Goal: Task Accomplishment & Management: Manage account settings

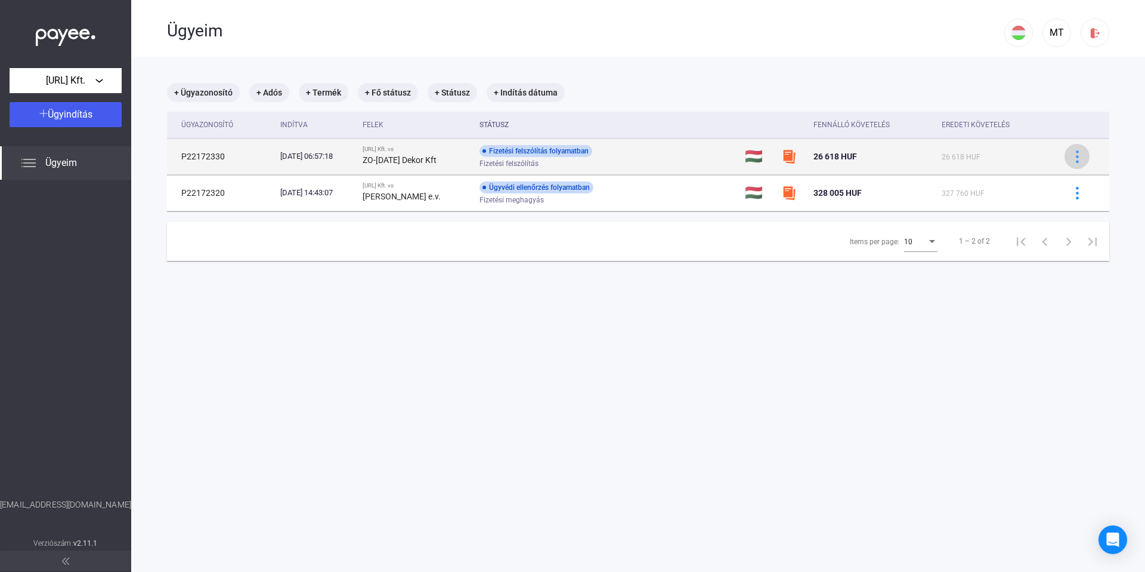
click at [1072, 158] on img at bounding box center [1078, 156] width 13 height 13
drag, startPoint x: 859, startPoint y: 156, endPoint x: 820, endPoint y: 156, distance: 38.8
click at [822, 155] on div at bounding box center [572, 286] width 1145 height 572
drag, startPoint x: 821, startPoint y: 155, endPoint x: 863, endPoint y: 160, distance: 42.1
click at [863, 160] on td "26 618 HUF" at bounding box center [873, 156] width 128 height 36
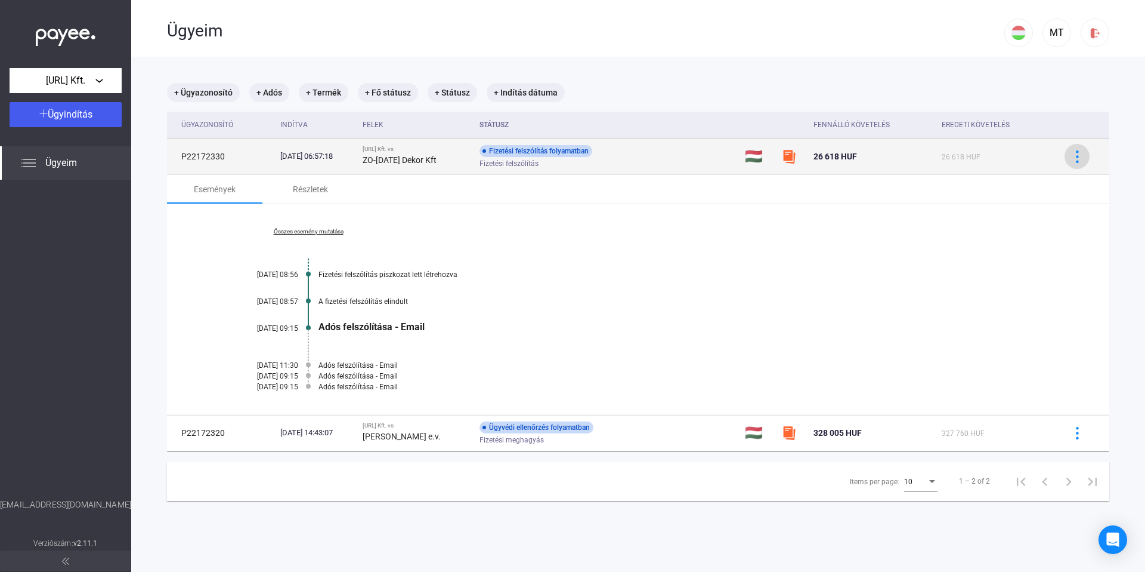
click at [1072, 158] on img at bounding box center [1078, 156] width 13 height 13
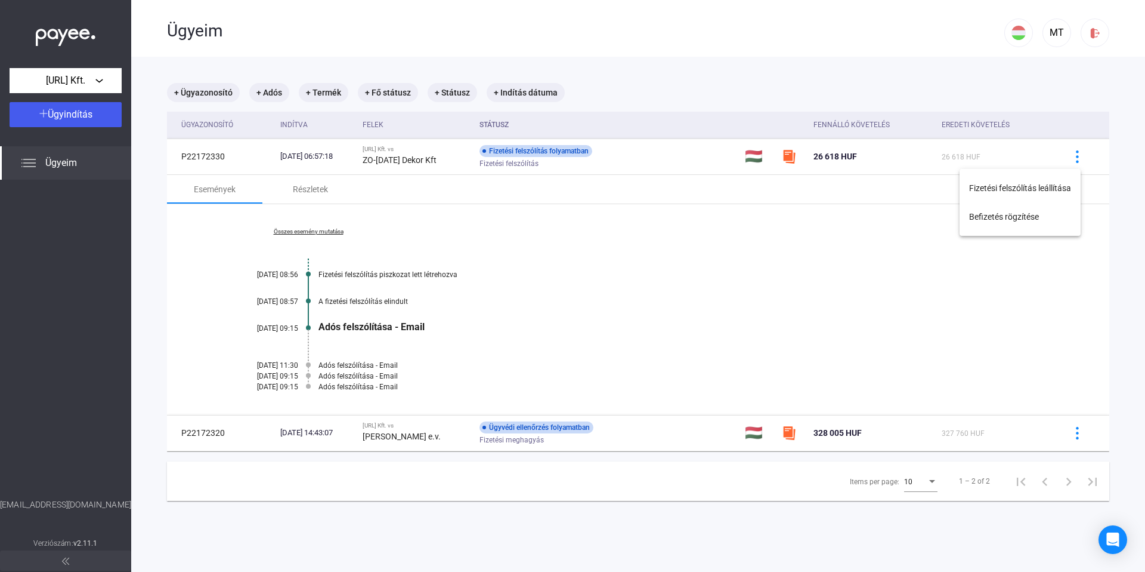
click at [304, 189] on div at bounding box center [572, 286] width 1145 height 572
click at [315, 189] on div "Részletek" at bounding box center [310, 189] width 35 height 14
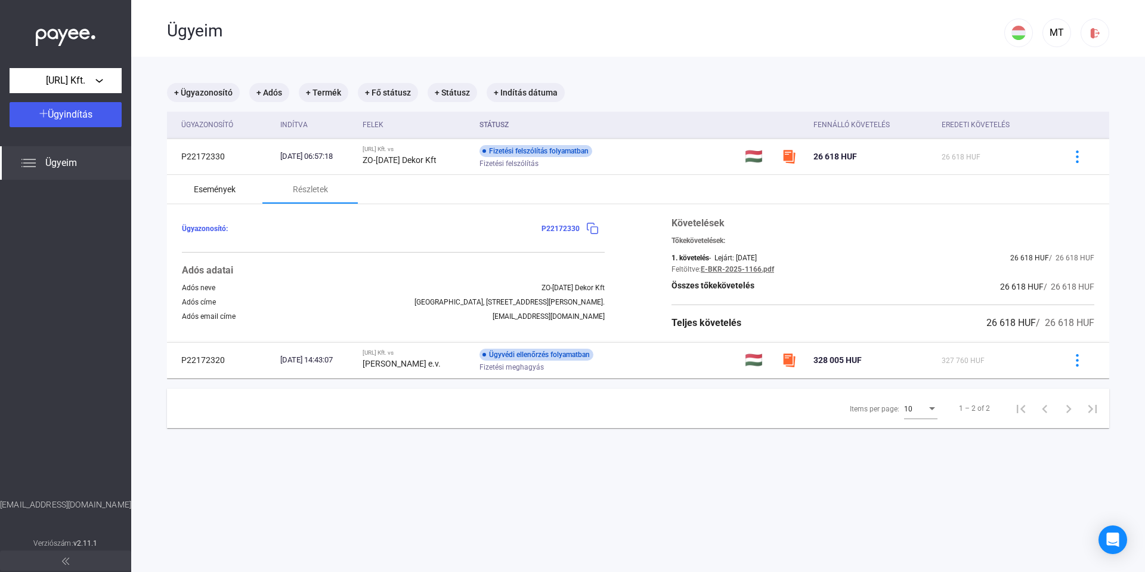
click at [223, 190] on div "Események" at bounding box center [215, 189] width 42 height 14
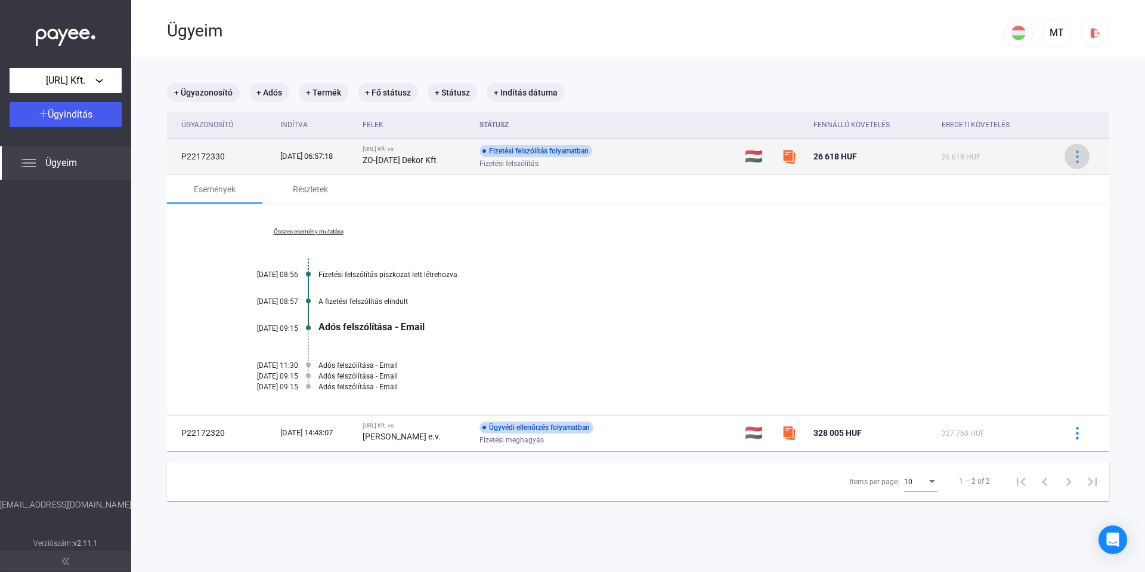
click at [1072, 158] on img at bounding box center [1078, 156] width 13 height 13
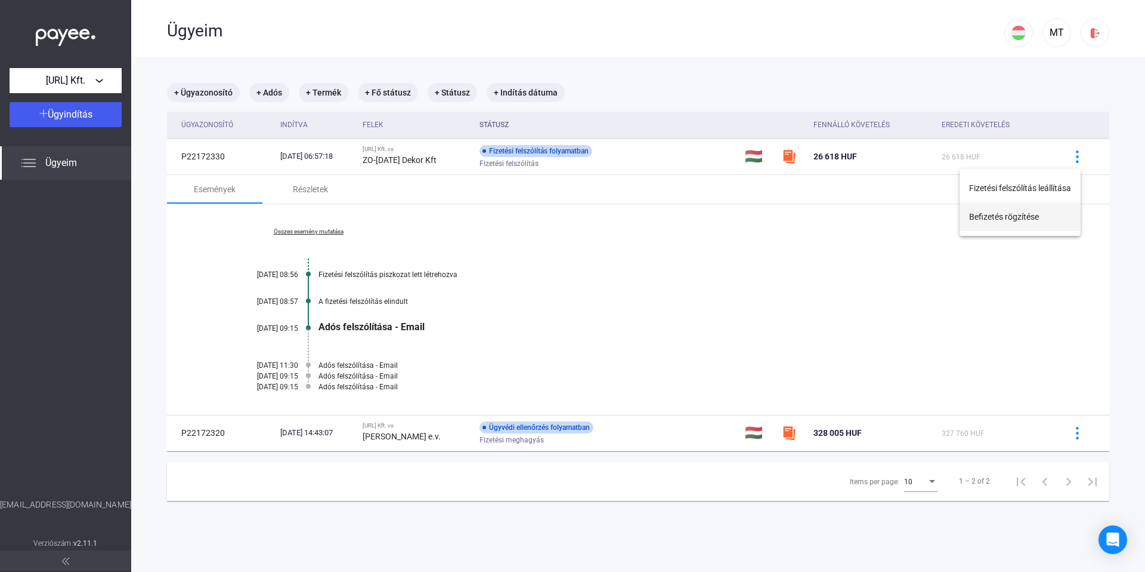
click at [994, 223] on button "Befizetés rögzítése" at bounding box center [1020, 216] width 121 height 29
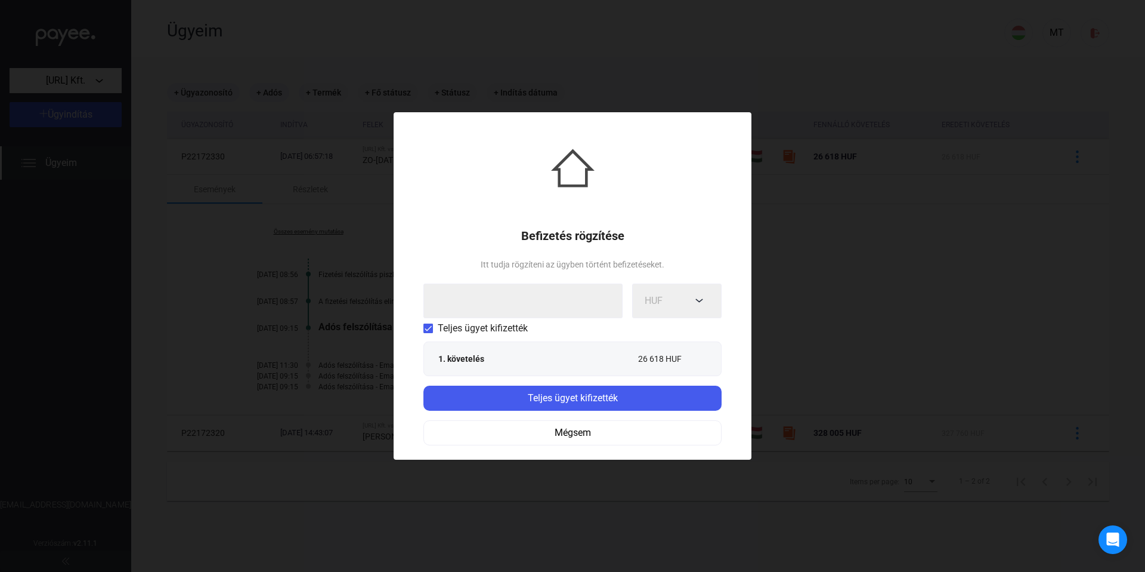
click at [551, 357] on div "1. követelés 26 618 HUF" at bounding box center [573, 359] width 268 height 12
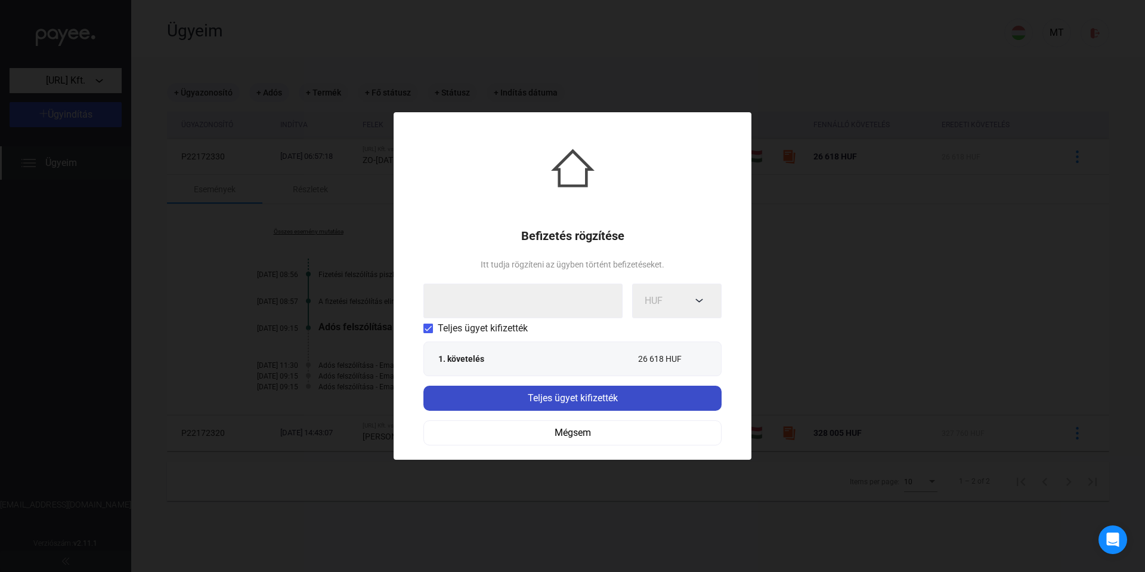
click at [618, 397] on div "Teljes ügyet kifizették" at bounding box center [572, 398] width 291 height 14
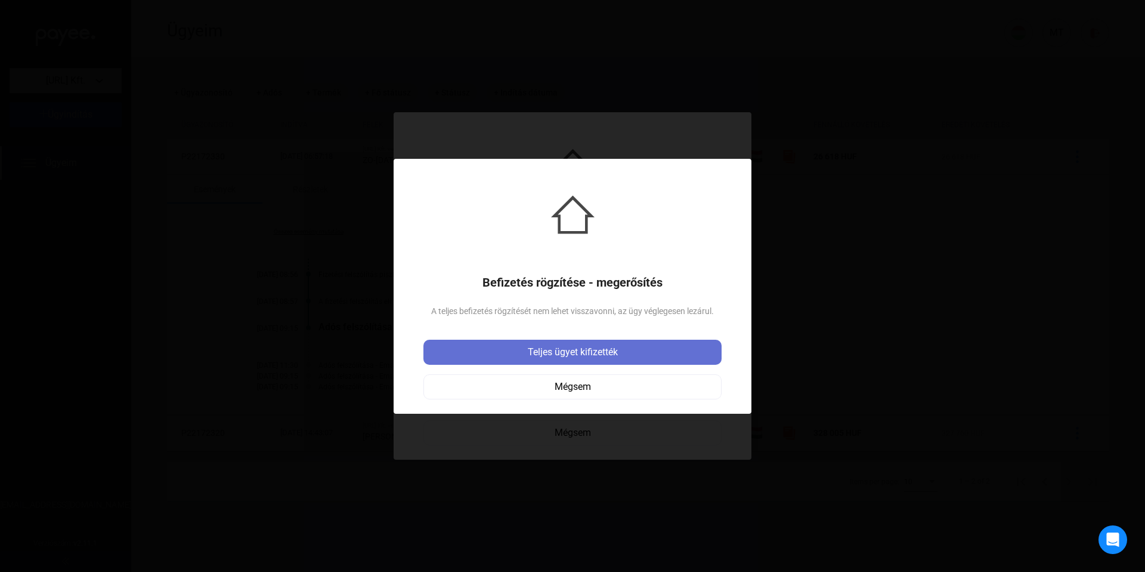
click at [613, 352] on div "Teljes ügyet kifizették" at bounding box center [572, 352] width 291 height 14
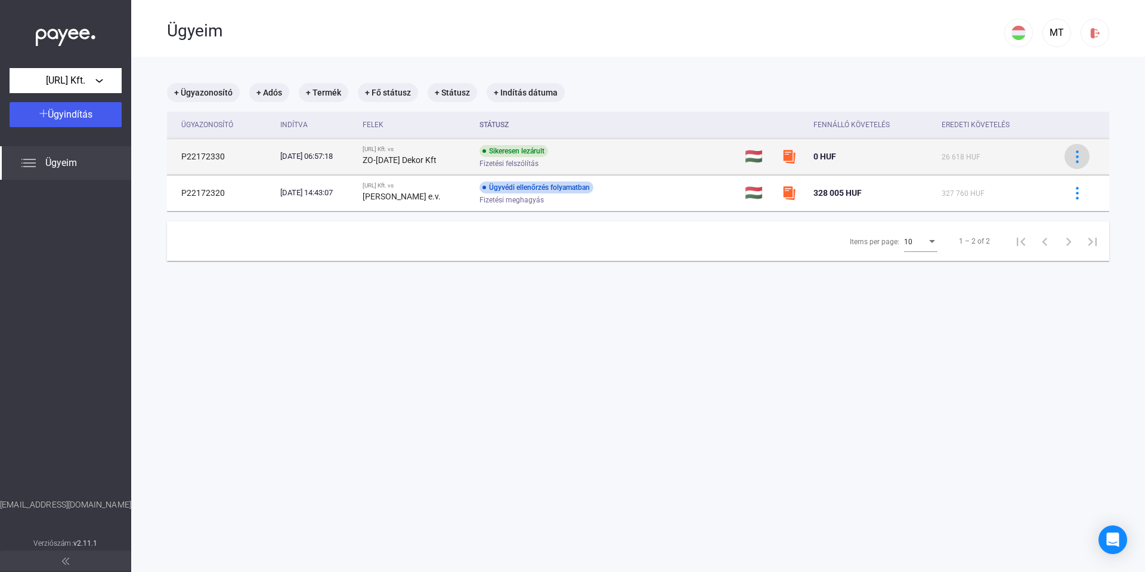
click at [1072, 156] on img at bounding box center [1078, 156] width 13 height 13
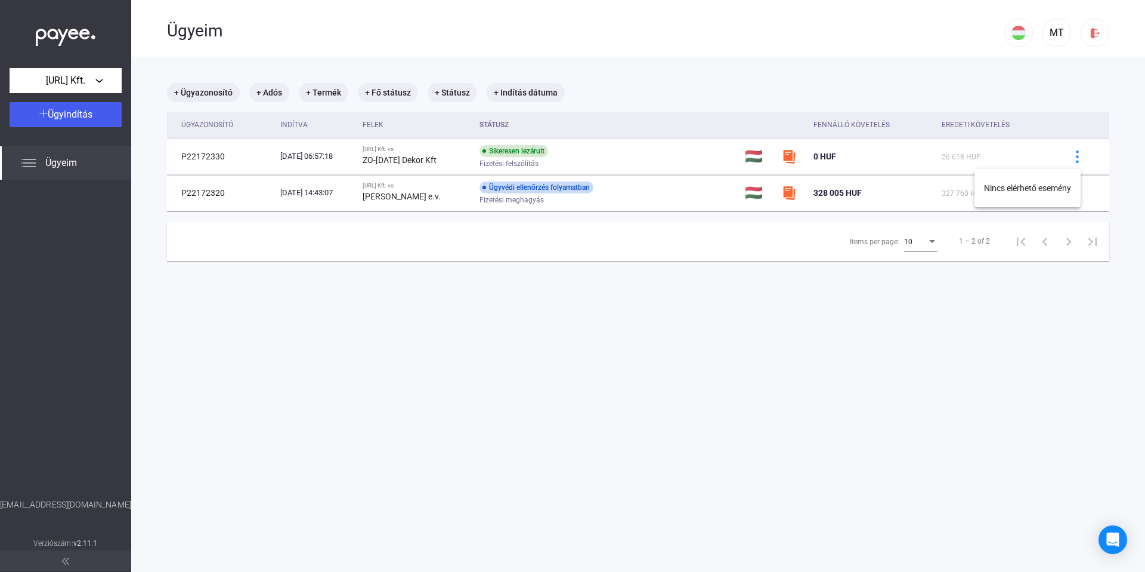
click at [884, 156] on div at bounding box center [572, 286] width 1145 height 572
